Goal: Information Seeking & Learning: Learn about a topic

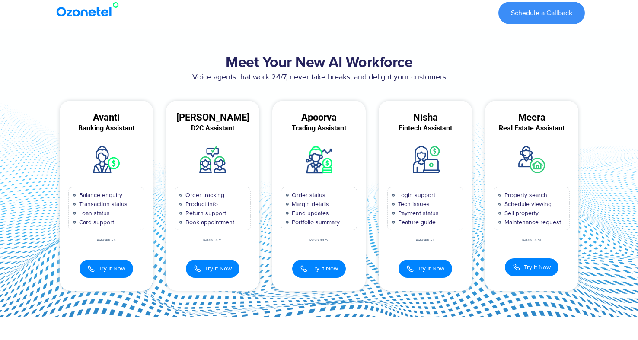
click at [71, 16] on img at bounding box center [89, 10] width 70 height 16
click at [79, 10] on img at bounding box center [89, 10] width 70 height 16
click at [86, 6] on img at bounding box center [89, 10] width 70 height 16
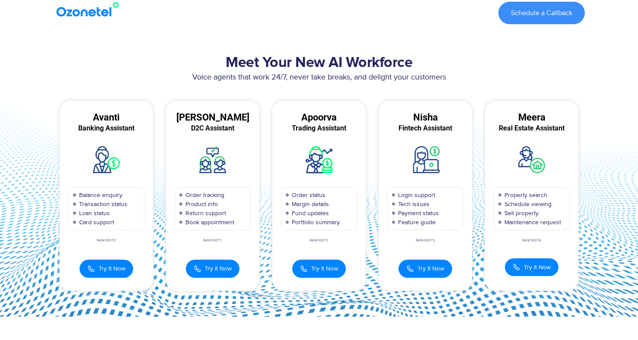
click at [86, 0] on div at bounding box center [89, 12] width 81 height 31
click at [85, 16] on img at bounding box center [89, 10] width 70 height 16
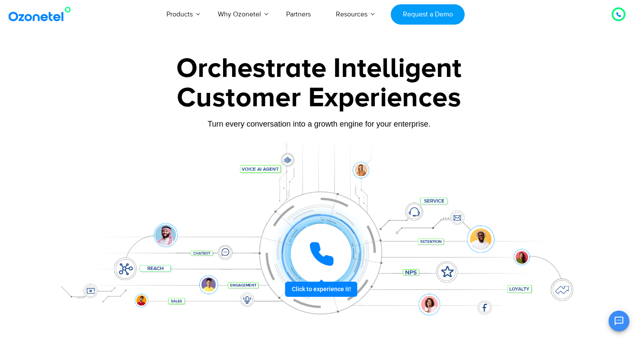
click at [322, 243] on icon at bounding box center [322, 254] width 26 height 26
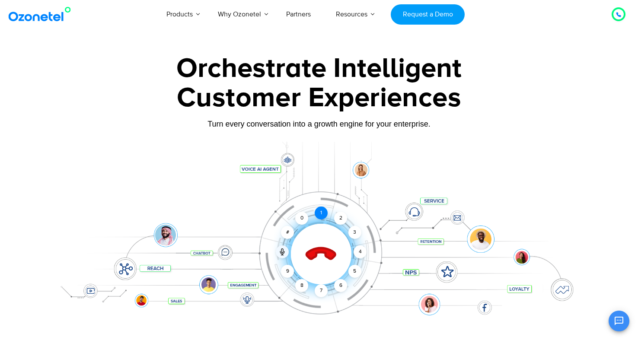
click at [323, 214] on div "1" at bounding box center [321, 213] width 13 height 13
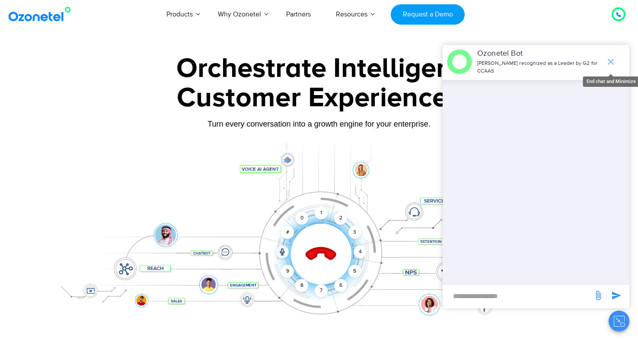
click at [612, 61] on icon "end chat or minimize" at bounding box center [610, 62] width 10 height 10
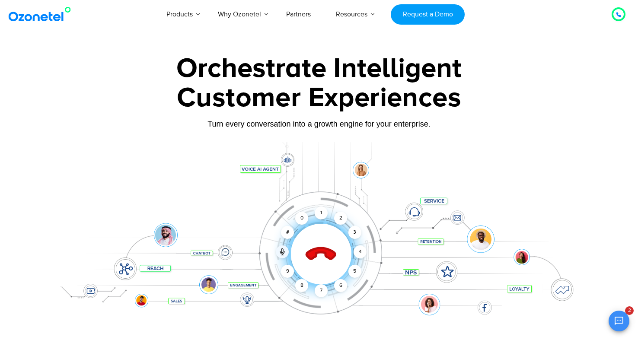
click at [290, 164] on div "Click to end call Call connected 1 2 3 4 5 6 7 8 9 # 0" at bounding box center [319, 236] width 540 height 147
click at [315, 257] on icon at bounding box center [321, 254] width 30 height 30
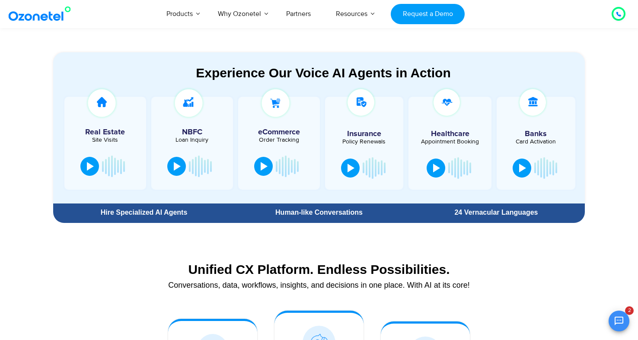
scroll to position [454, 0]
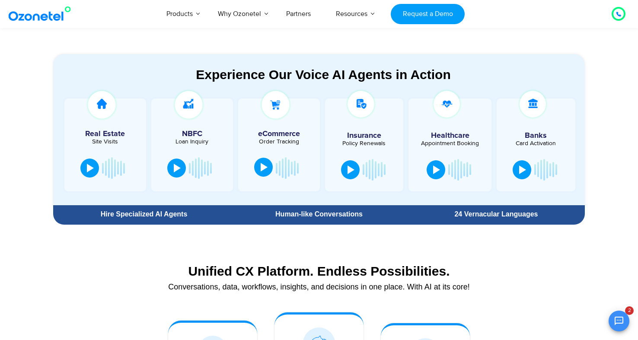
click at [264, 171] on div at bounding box center [264, 167] width 7 height 9
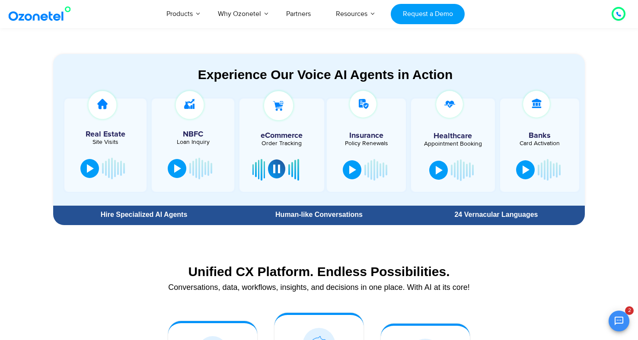
click at [277, 168] on div at bounding box center [276, 169] width 7 height 9
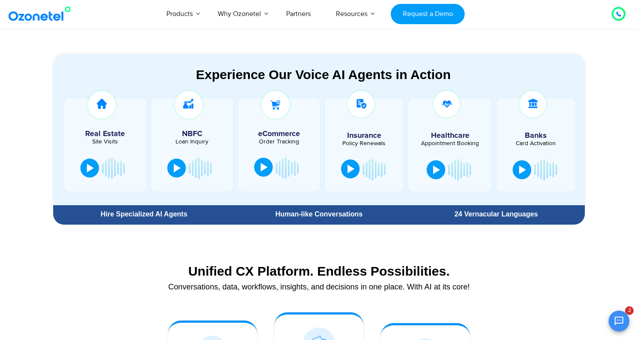
click at [350, 169] on div at bounding box center [350, 169] width 7 height 9
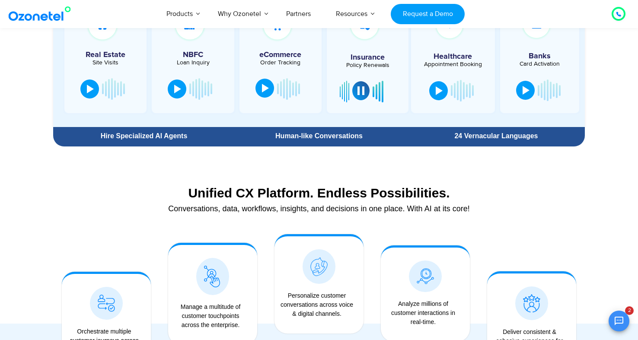
scroll to position [521, 0]
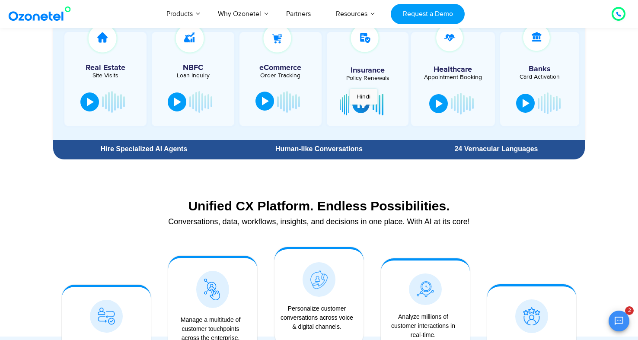
click at [363, 109] on button at bounding box center [360, 103] width 17 height 19
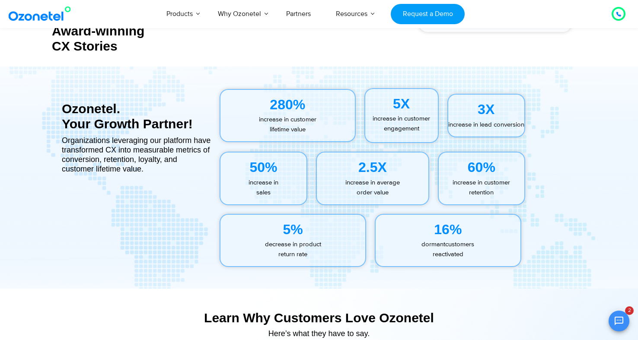
scroll to position [3822, 0]
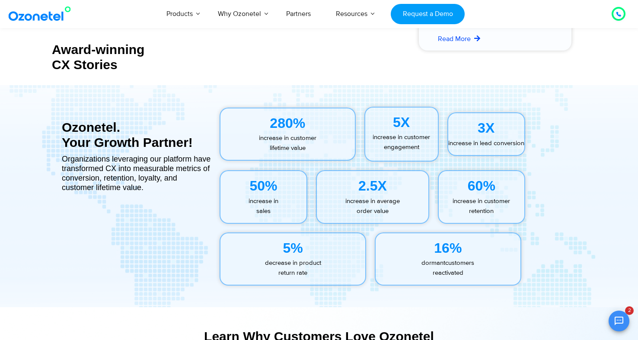
click at [276, 124] on div "280%" at bounding box center [287, 123] width 134 height 21
click at [275, 124] on div "280%" at bounding box center [287, 123] width 134 height 21
click at [292, 196] on div "50%" at bounding box center [263, 185] width 86 height 21
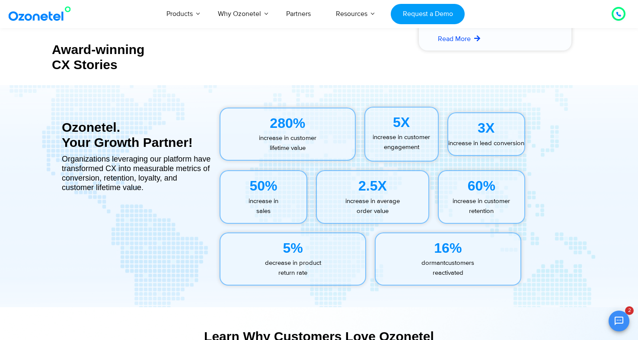
click at [292, 196] on div "50%" at bounding box center [263, 185] width 86 height 21
click at [267, 210] on p "increase in sales" at bounding box center [263, 206] width 86 height 19
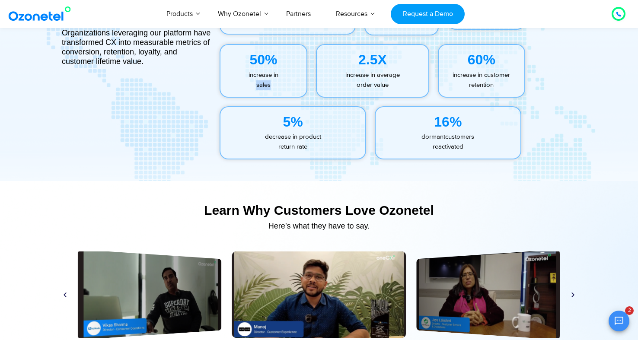
scroll to position [4048, 0]
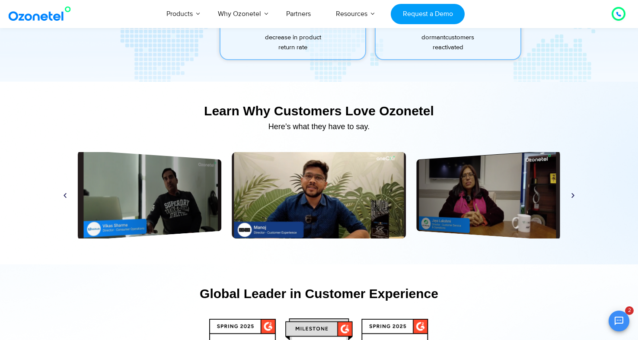
click at [228, 201] on div "Play Play Play Play Play Play Play Play Play Play Play Play" at bounding box center [318, 195] width 523 height 86
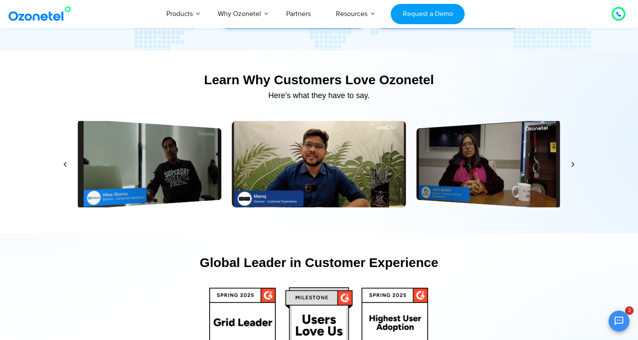
scroll to position [4020, 0]
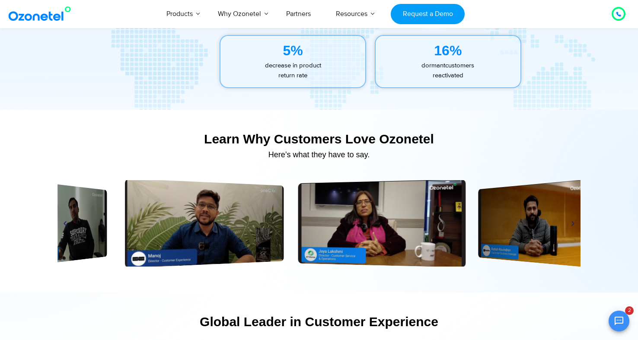
click at [188, 236] on div "Play" at bounding box center [204, 223] width 159 height 90
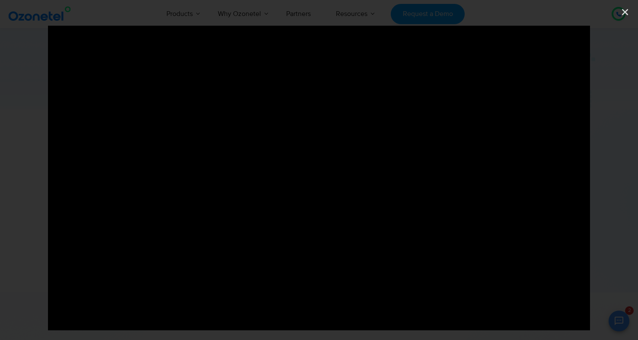
click at [621, 5] on div "Next" at bounding box center [590, 170] width 96 height 340
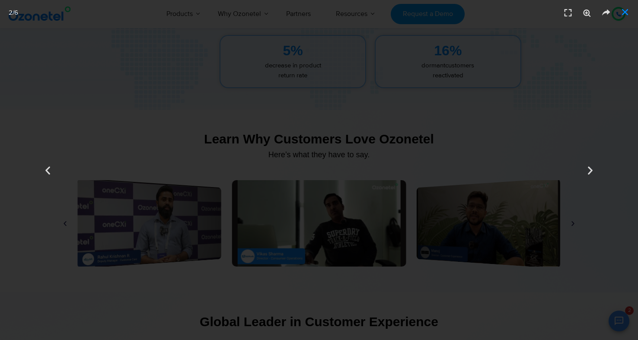
click at [624, 10] on icon "Close (Esc)" at bounding box center [625, 12] width 9 height 9
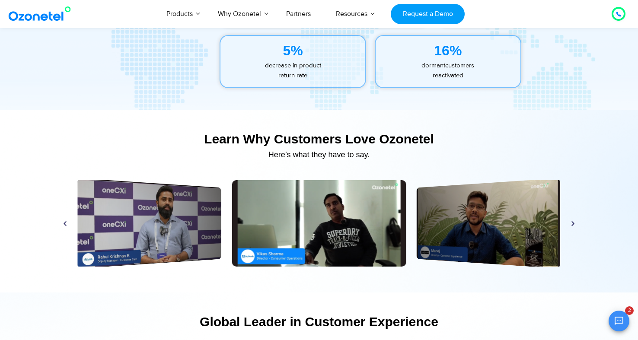
click at [339, 252] on div "Play" at bounding box center [319, 223] width 174 height 86
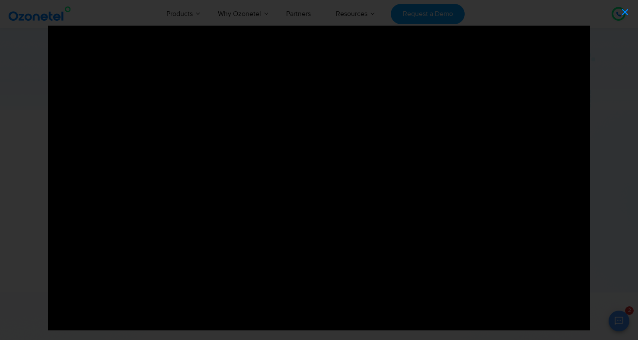
click at [624, 9] on icon "Close (Esc)" at bounding box center [625, 12] width 9 height 9
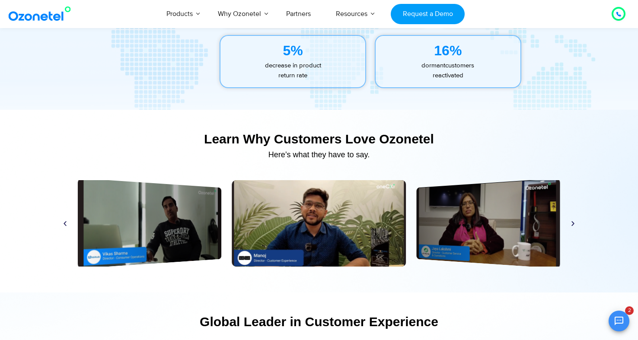
click at [472, 227] on div "Play" at bounding box center [489, 223] width 144 height 91
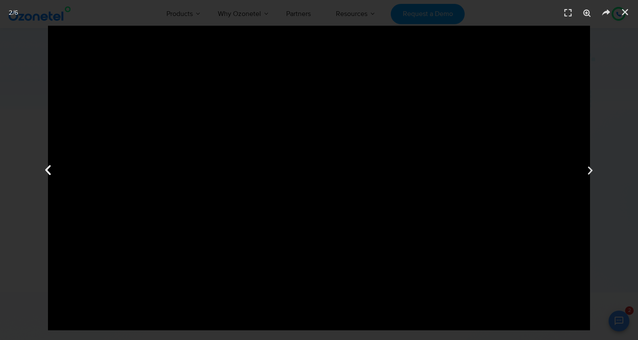
click at [92, 321] on div "Previous" at bounding box center [48, 170] width 96 height 340
click at [619, 66] on div "Next" at bounding box center [590, 170] width 96 height 340
click at [626, 16] on icon "Close (Esc)" at bounding box center [625, 12] width 9 height 9
